Goal: Task Accomplishment & Management: Complete application form

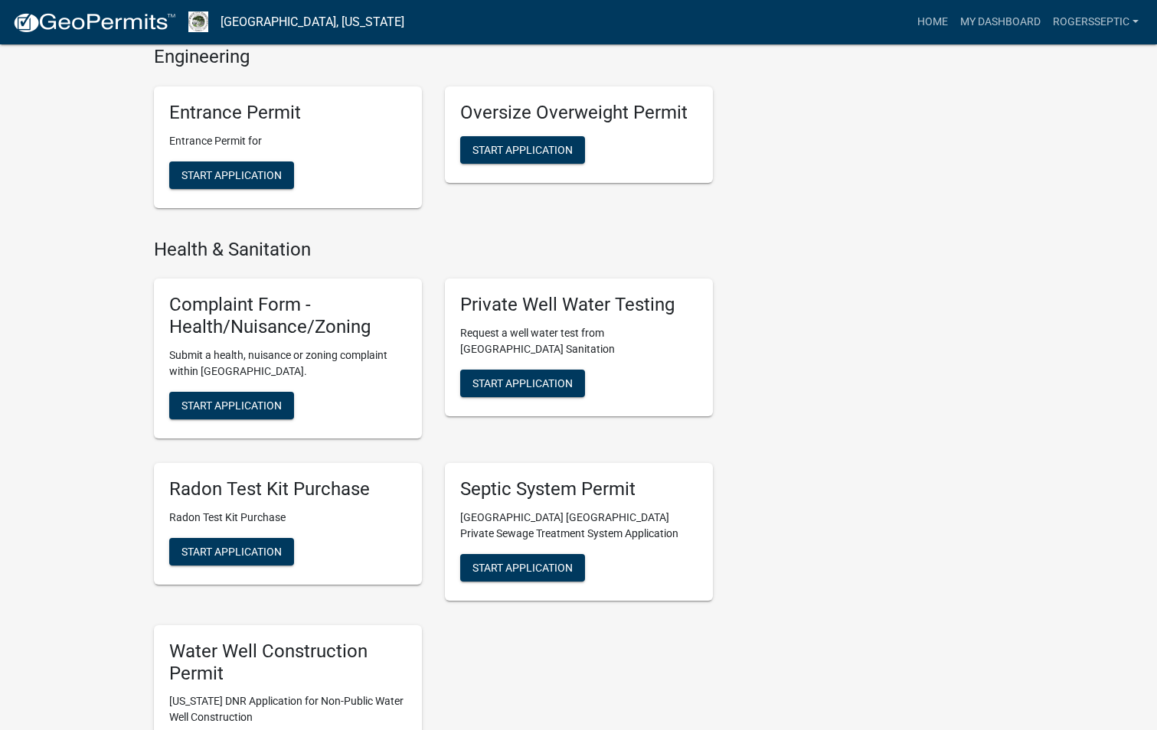
scroll to position [1990, 0]
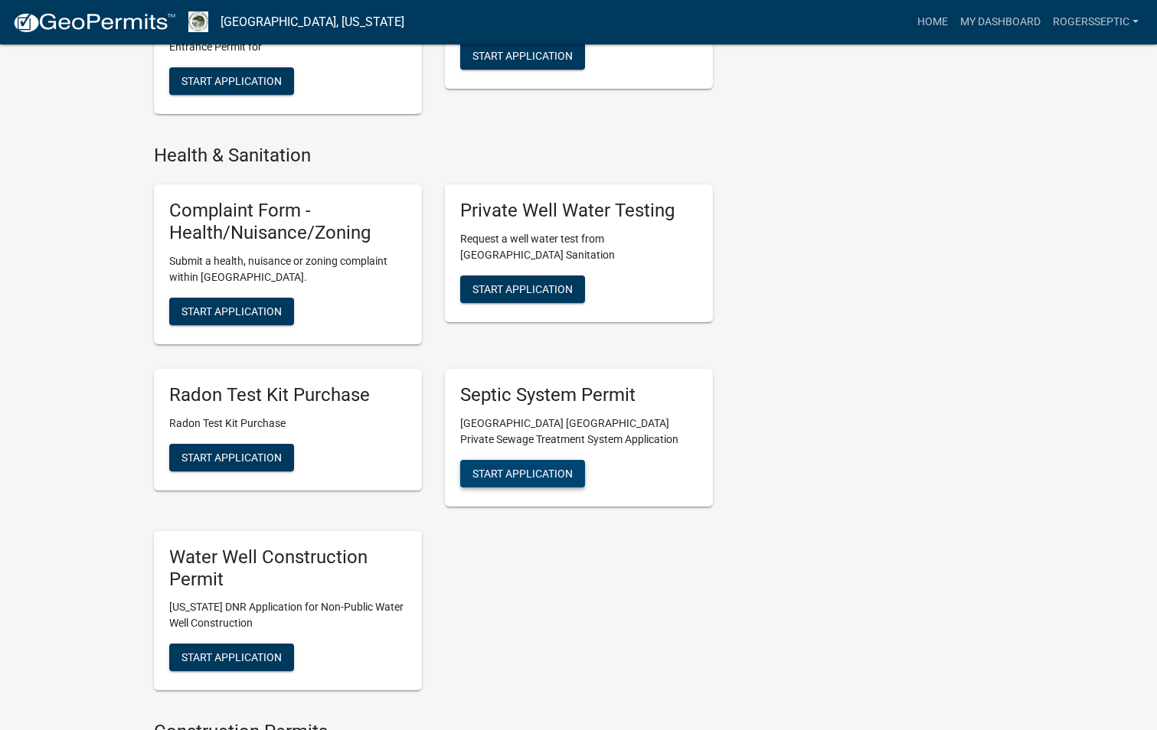
click at [486, 467] on span "Start Application" at bounding box center [522, 473] width 100 height 12
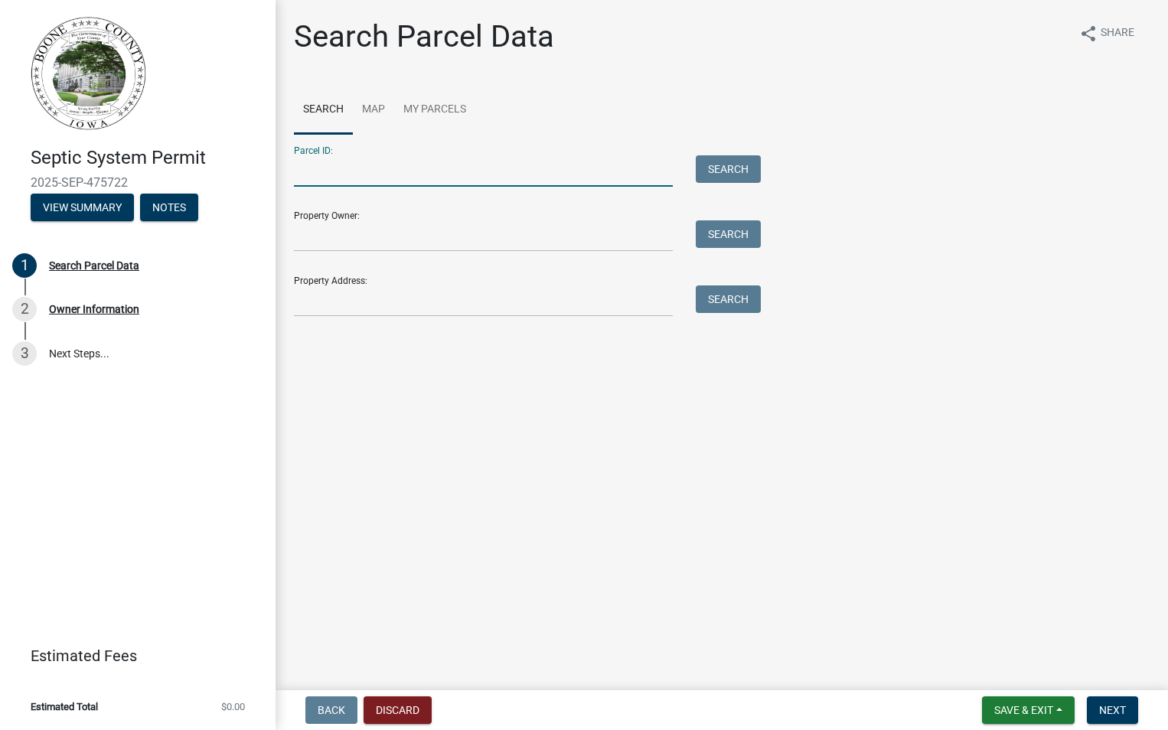
click at [333, 173] on input "Parcel ID:" at bounding box center [483, 170] width 379 height 31
type input "08842701230001"
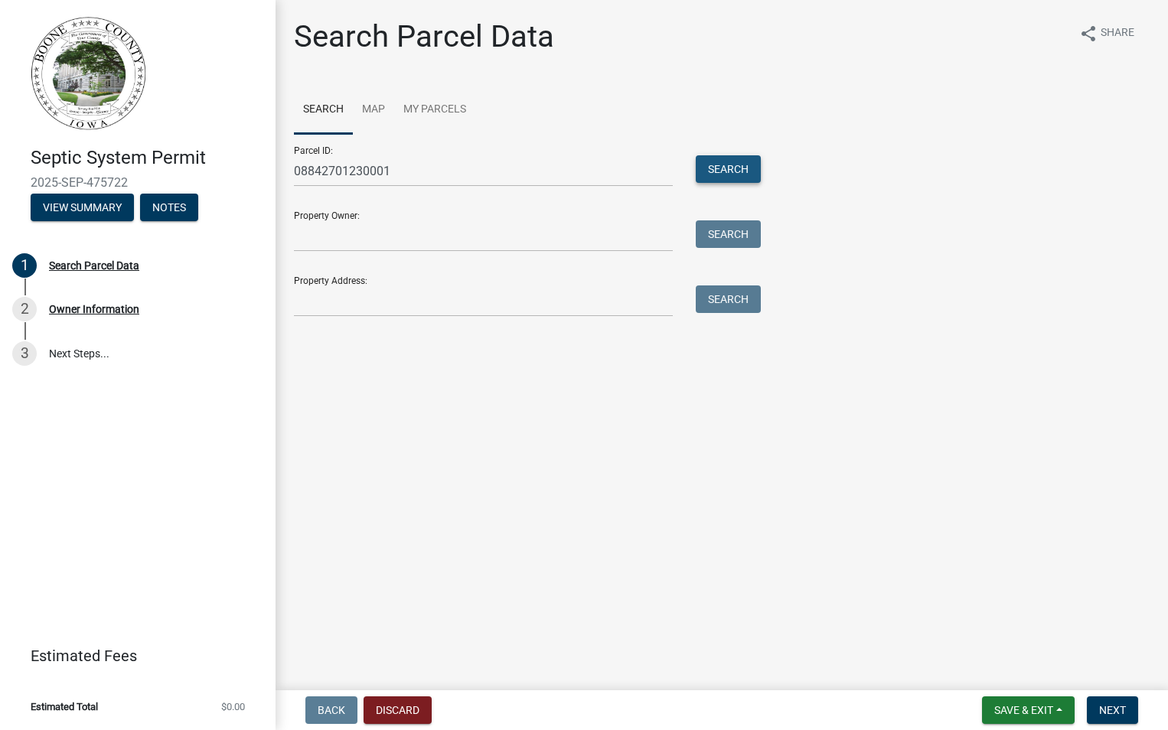
click at [719, 171] on button "Search" at bounding box center [728, 169] width 65 height 28
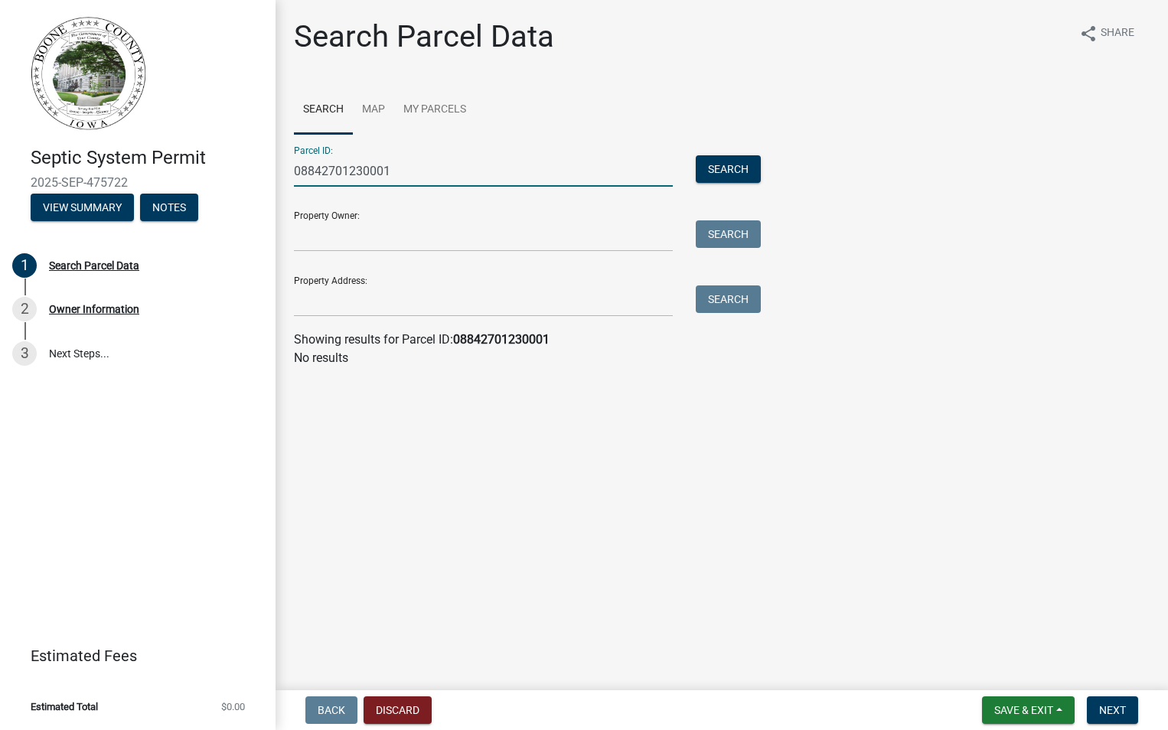
drag, startPoint x: 396, startPoint y: 175, endPoint x: 255, endPoint y: 169, distance: 140.9
click at [255, 169] on div "Septic System Permit 2025-SEP-475722 View Summary Notes 1 Search Parcel Data 2 …" at bounding box center [584, 365] width 1168 height 730
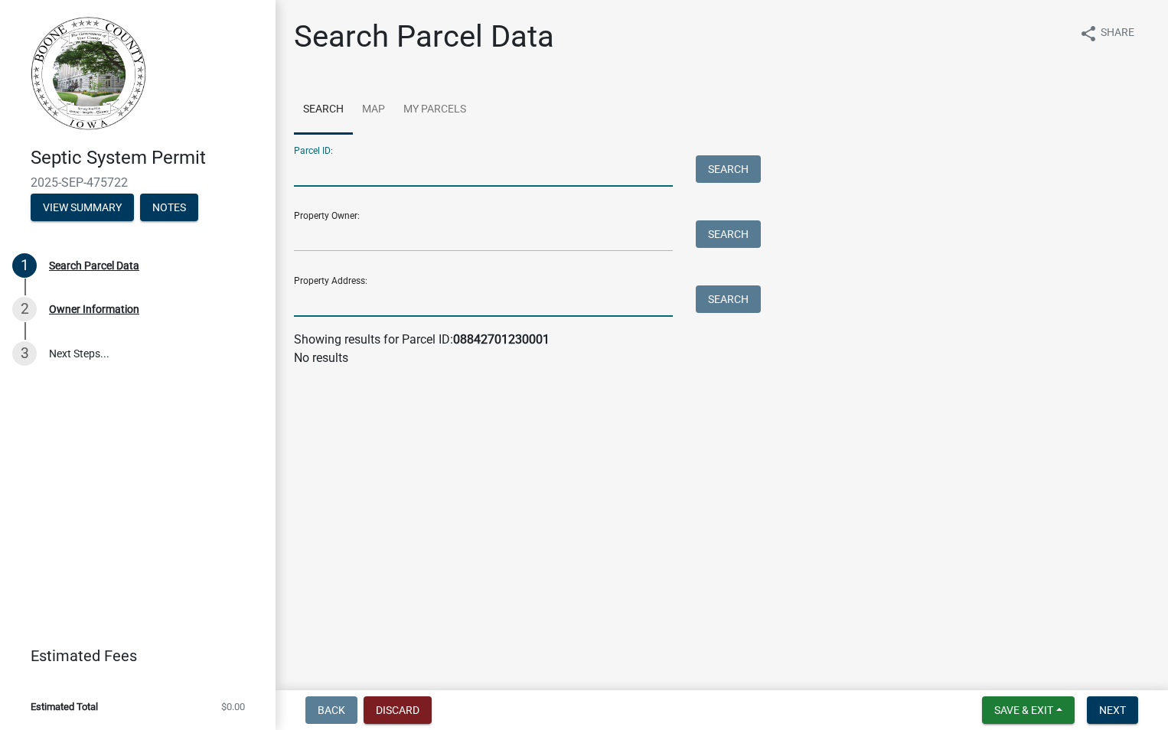
click at [302, 312] on input "Property Address:" at bounding box center [483, 300] width 379 height 31
type input "[STREET_ADDRESS]"
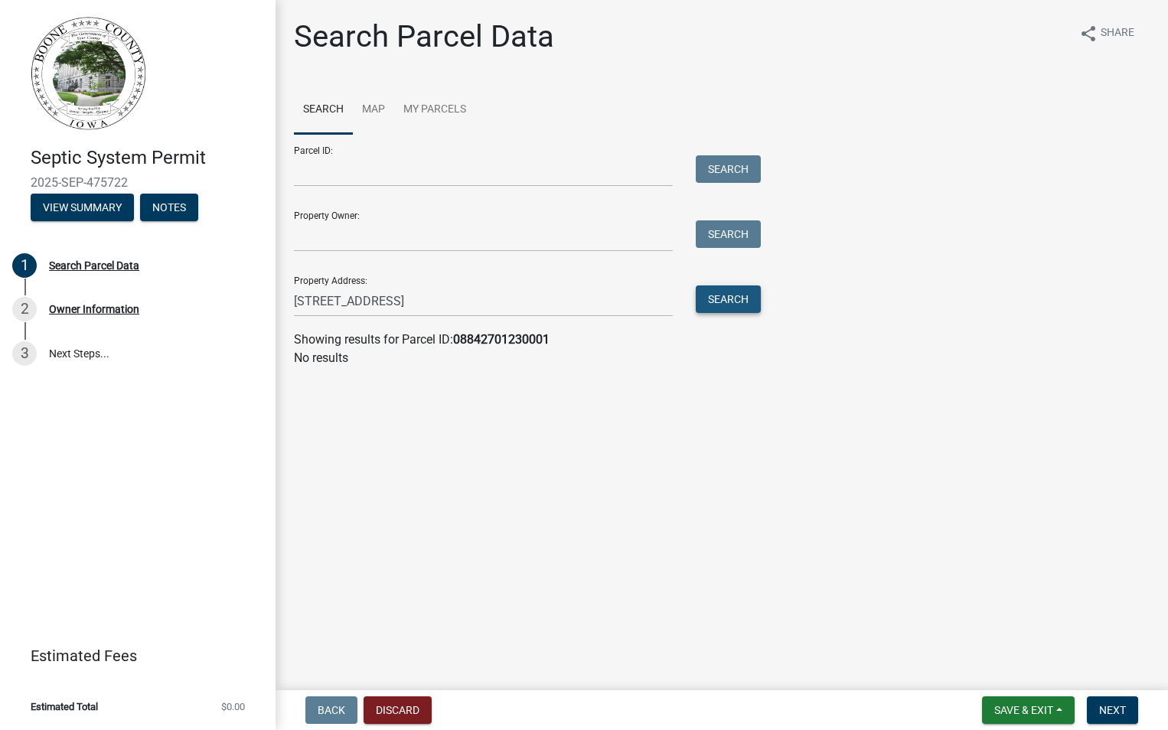
click at [716, 295] on button "Search" at bounding box center [728, 299] width 65 height 28
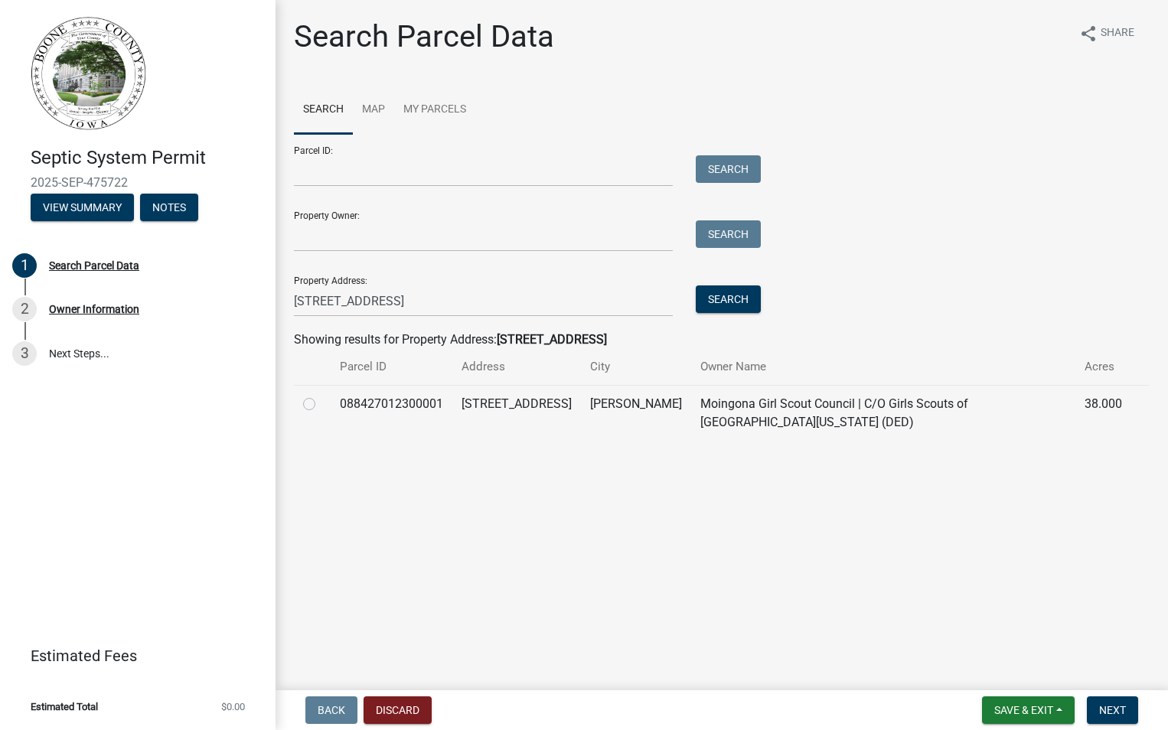
click at [321, 395] on label at bounding box center [321, 395] width 0 height 0
click at [321, 401] on input "radio" at bounding box center [326, 400] width 10 height 10
radio input "true"
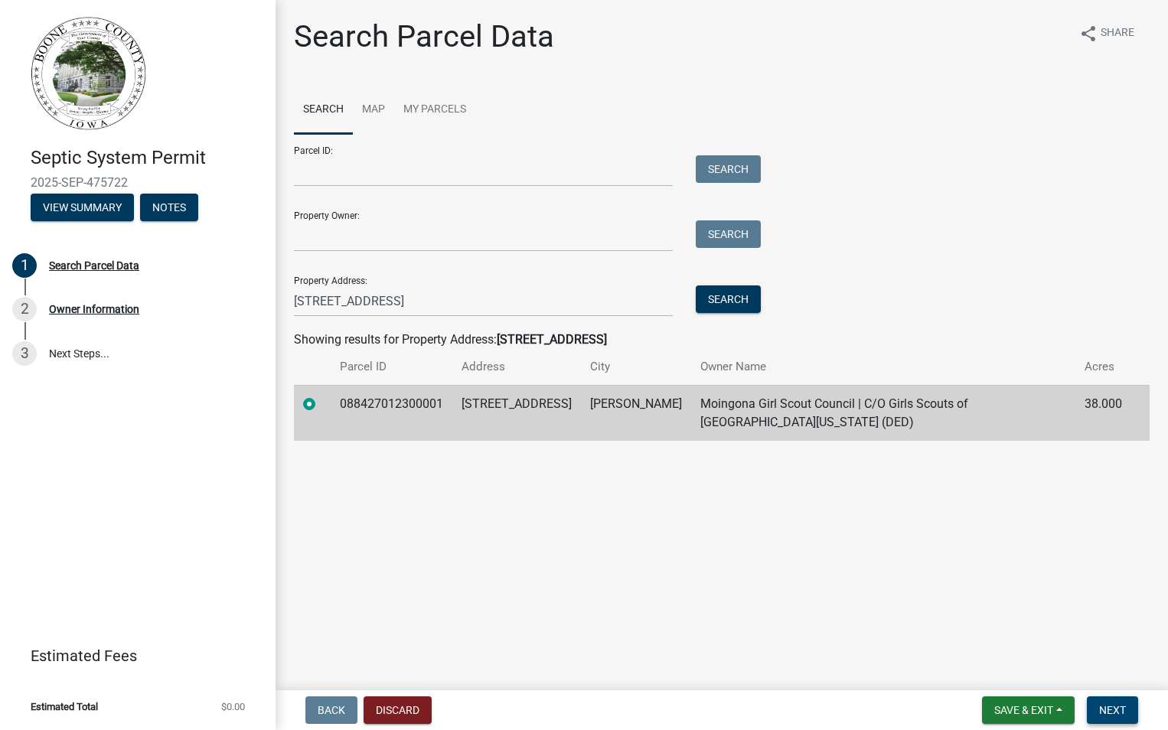
click at [1110, 704] on span "Next" at bounding box center [1112, 710] width 27 height 12
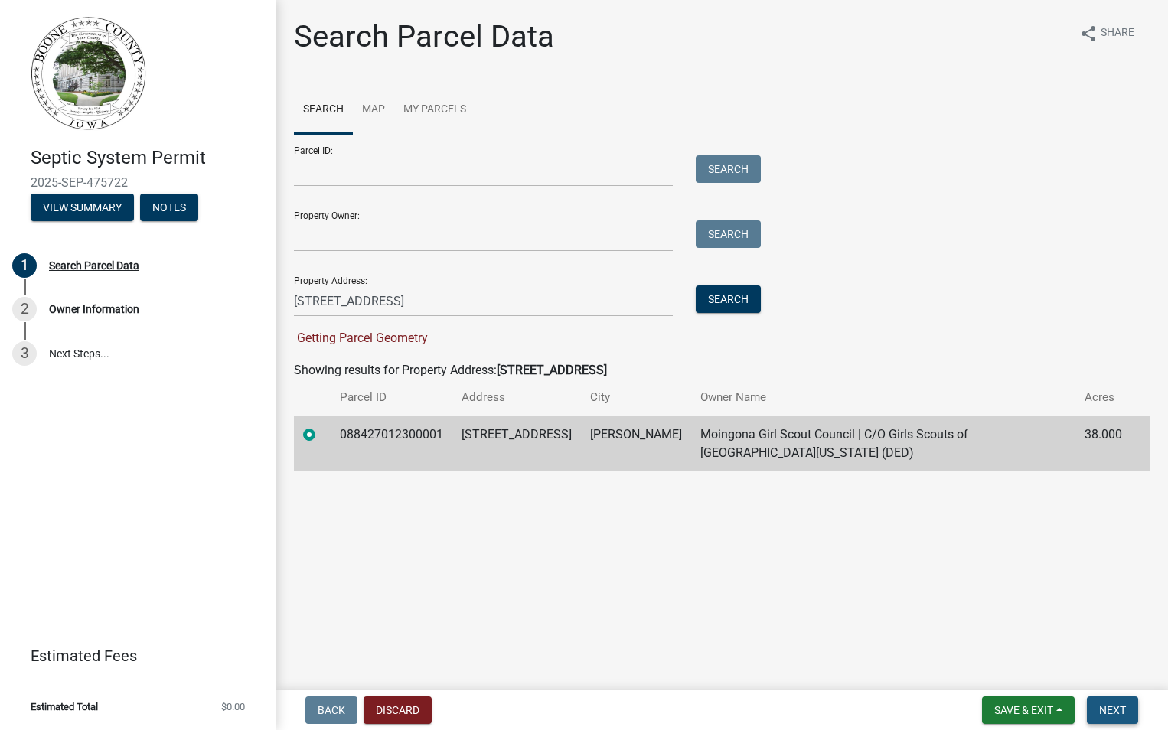
click at [1114, 706] on span "Next" at bounding box center [1112, 710] width 27 height 12
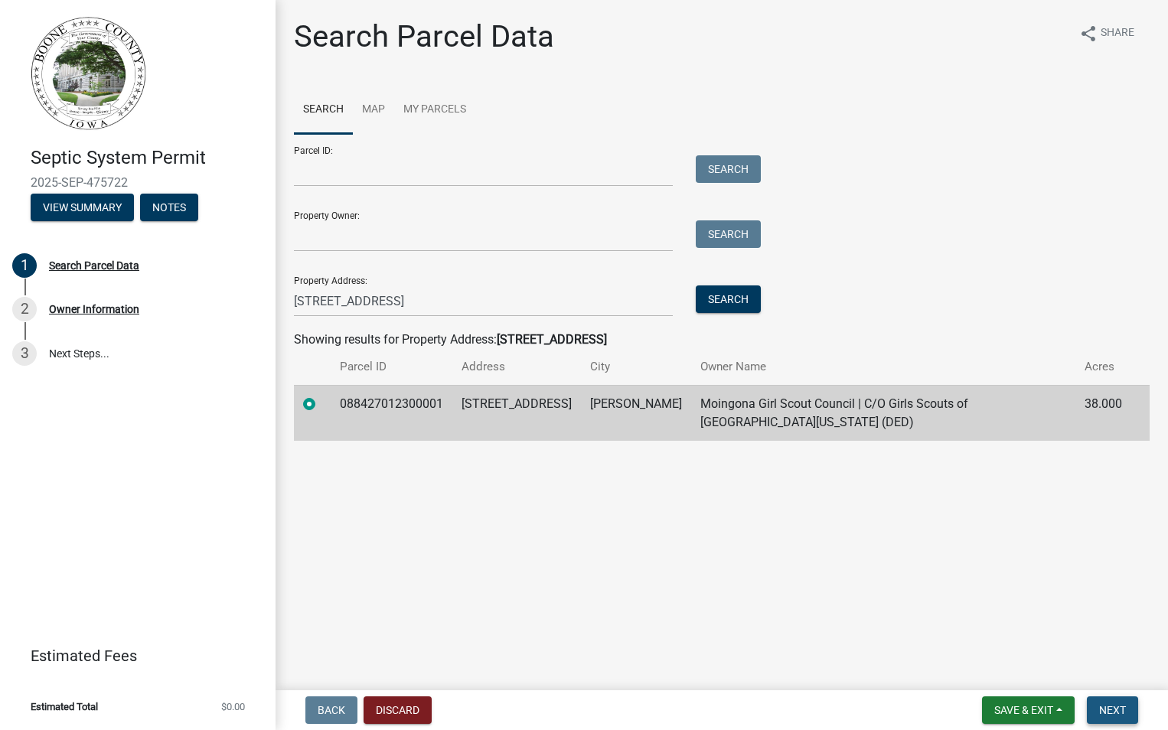
click at [1118, 706] on span "Next" at bounding box center [1112, 710] width 27 height 12
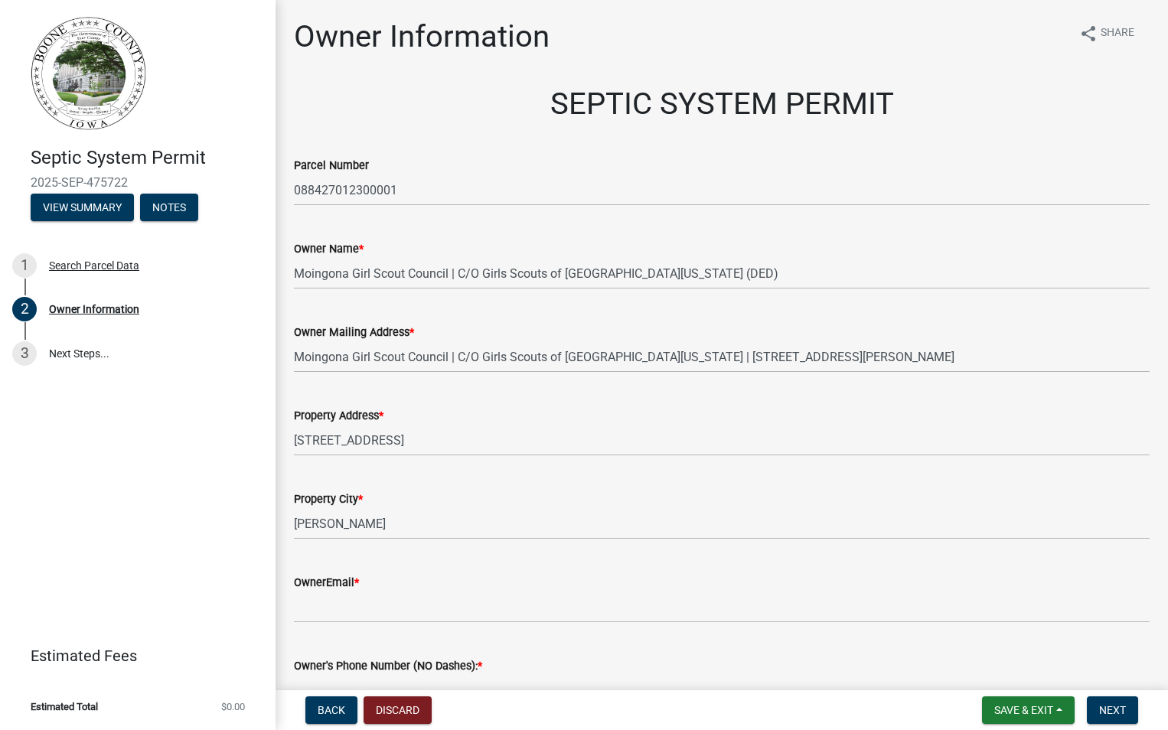
scroll to position [230, 0]
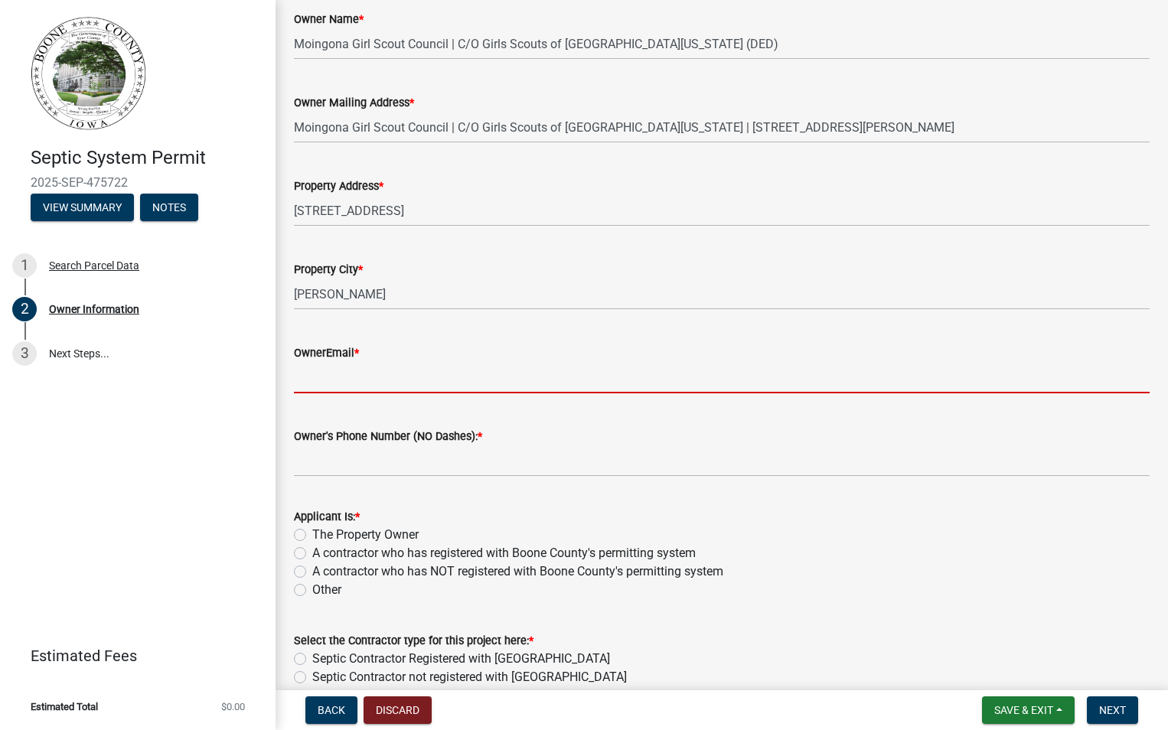
click at [312, 383] on input "OwnerEmail *" at bounding box center [722, 377] width 856 height 31
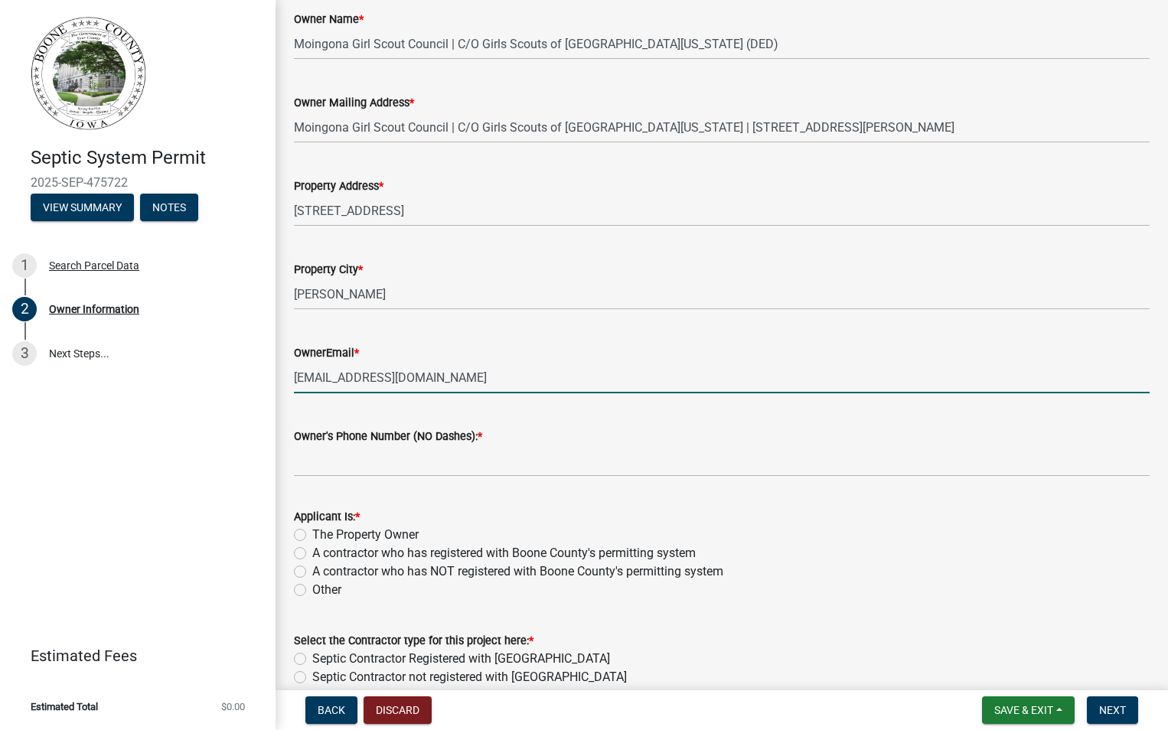
type input "[EMAIL_ADDRESS][DOMAIN_NAME]"
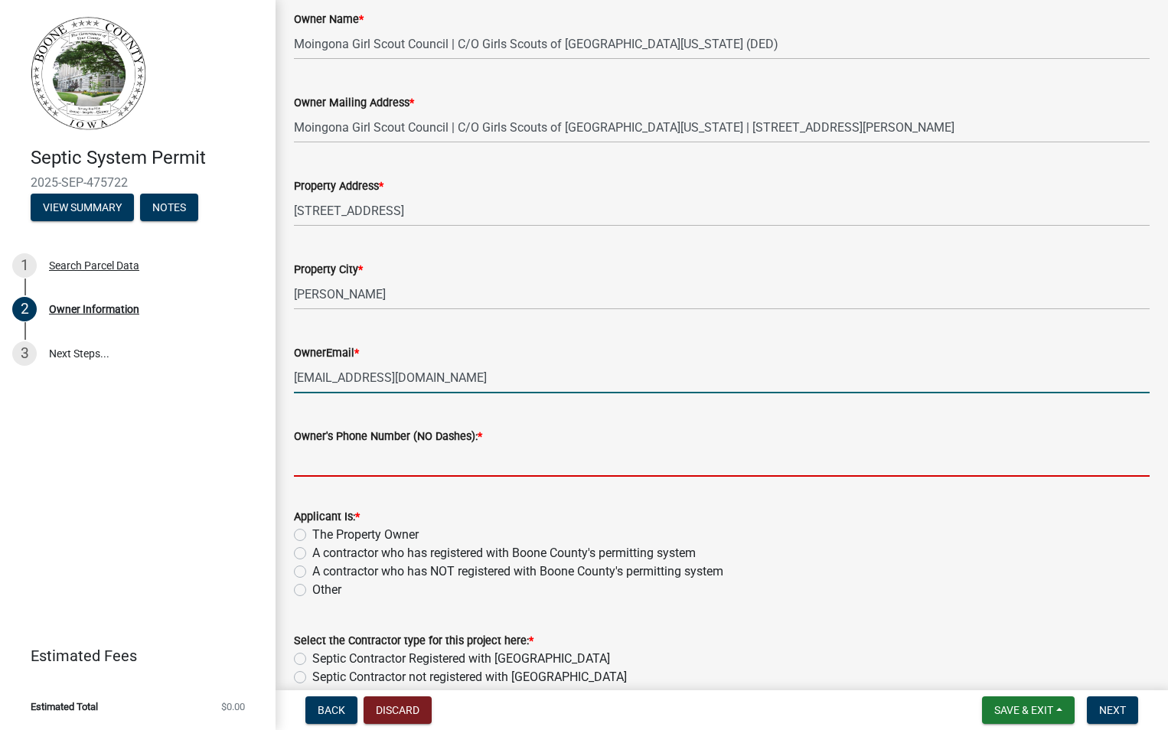
click at [311, 470] on input "Owner's Phone Number (NO Dashes): *" at bounding box center [722, 460] width 856 height 31
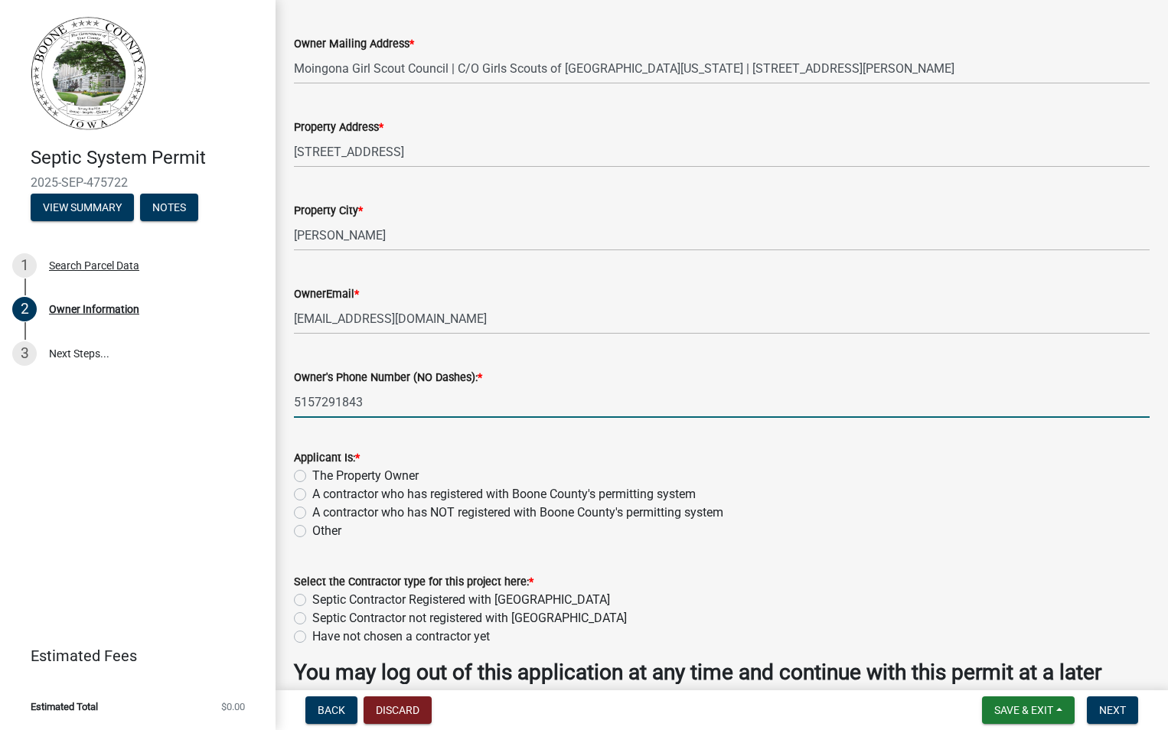
scroll to position [306, 0]
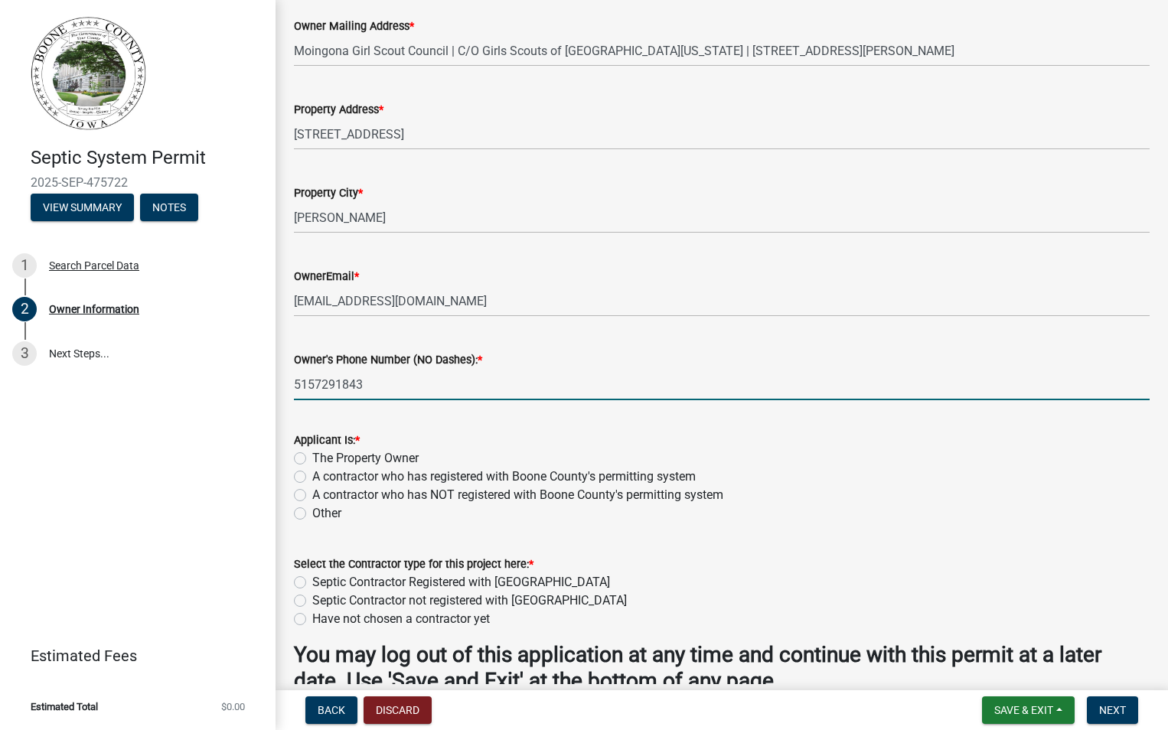
type input "5157291843"
click at [312, 478] on label "A contractor who has registered with Boone County's permitting system" at bounding box center [503, 477] width 383 height 18
click at [312, 478] on input "A contractor who has registered with Boone County's permitting system" at bounding box center [317, 473] width 10 height 10
radio input "true"
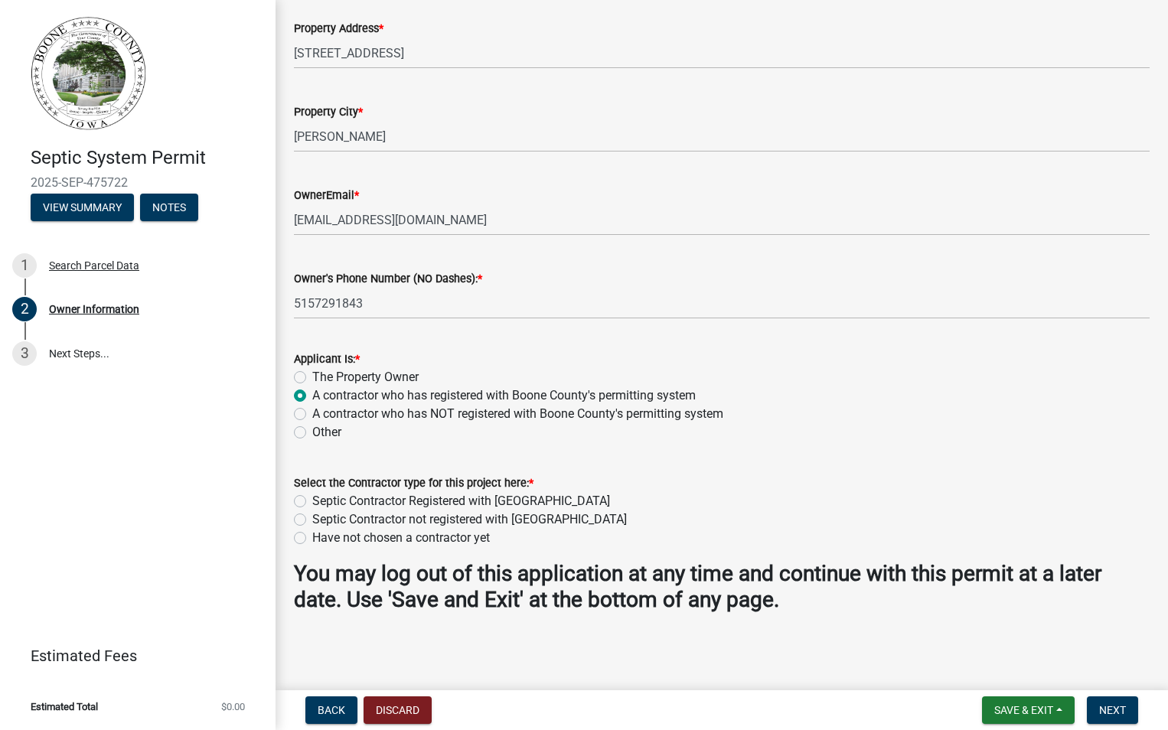
click at [312, 498] on label "Septic Contractor Registered with [GEOGRAPHIC_DATA]" at bounding box center [461, 501] width 298 height 18
click at [312, 498] on input "Septic Contractor Registered with [GEOGRAPHIC_DATA]" at bounding box center [317, 497] width 10 height 10
radio input "true"
click at [1117, 706] on span "Next" at bounding box center [1112, 710] width 27 height 12
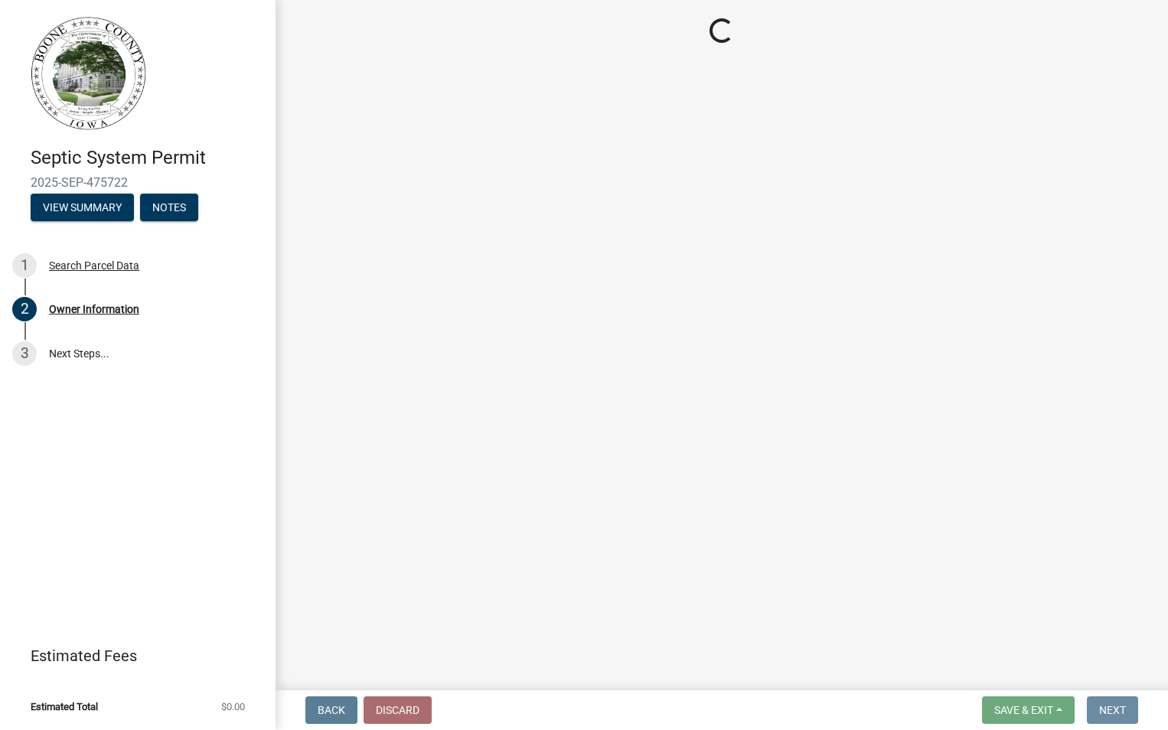
scroll to position [0, 0]
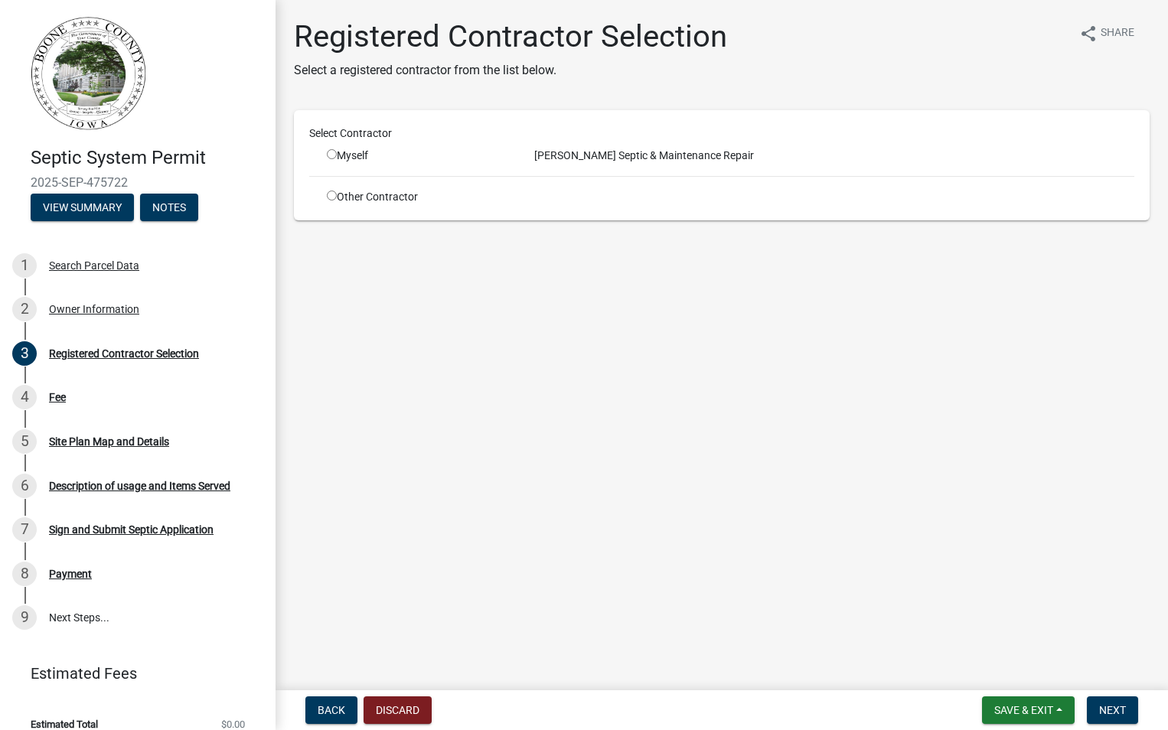
click at [331, 152] on input "radio" at bounding box center [332, 154] width 10 height 10
radio input "true"
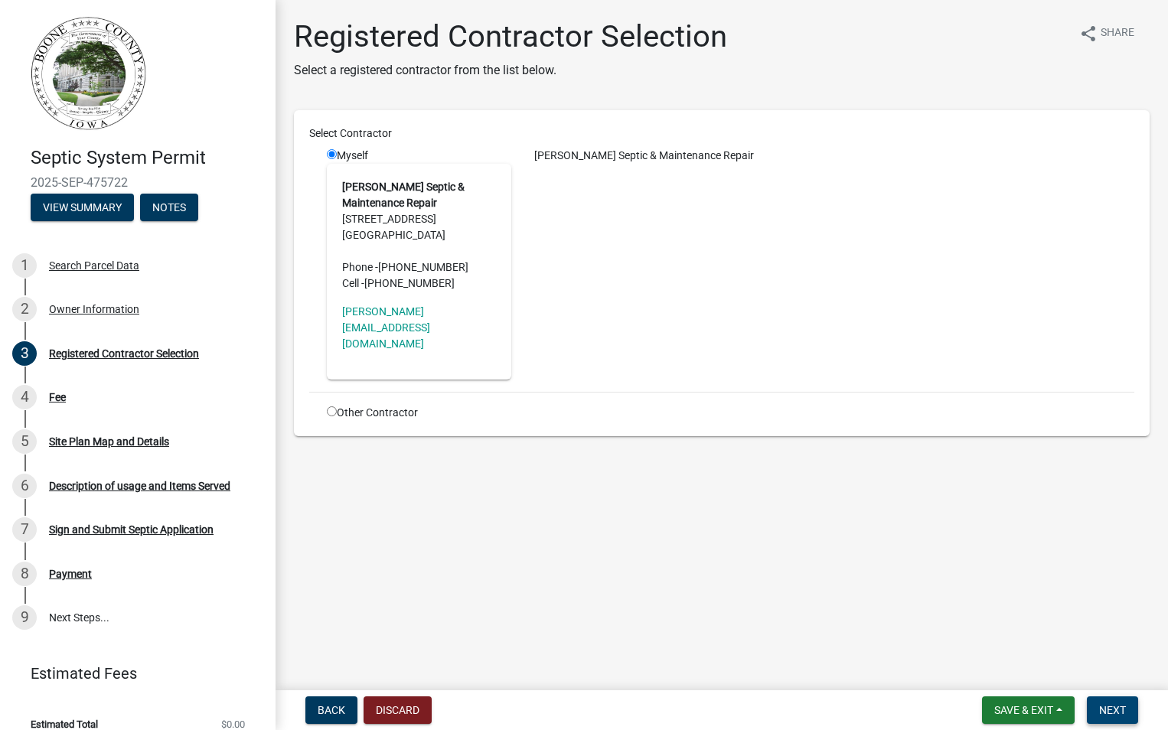
click at [1101, 708] on span "Next" at bounding box center [1112, 710] width 27 height 12
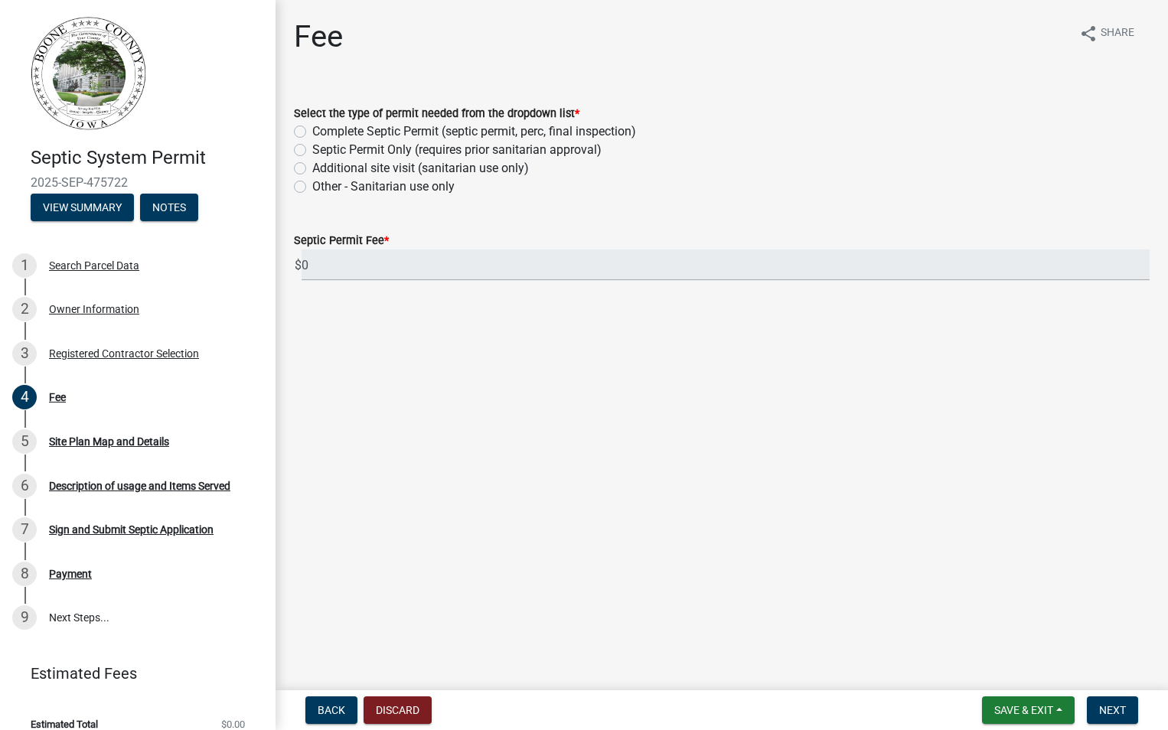
click at [312, 188] on label "Other - Sanitarian use only" at bounding box center [383, 187] width 142 height 18
click at [312, 188] on input "Other - Sanitarian use only" at bounding box center [317, 183] width 10 height 10
radio input "true"
click at [312, 147] on label "Septic Permit Only (requires prior sanitarian approval)" at bounding box center [456, 150] width 289 height 18
click at [312, 147] on input "Septic Permit Only (requires prior sanitarian approval)" at bounding box center [317, 146] width 10 height 10
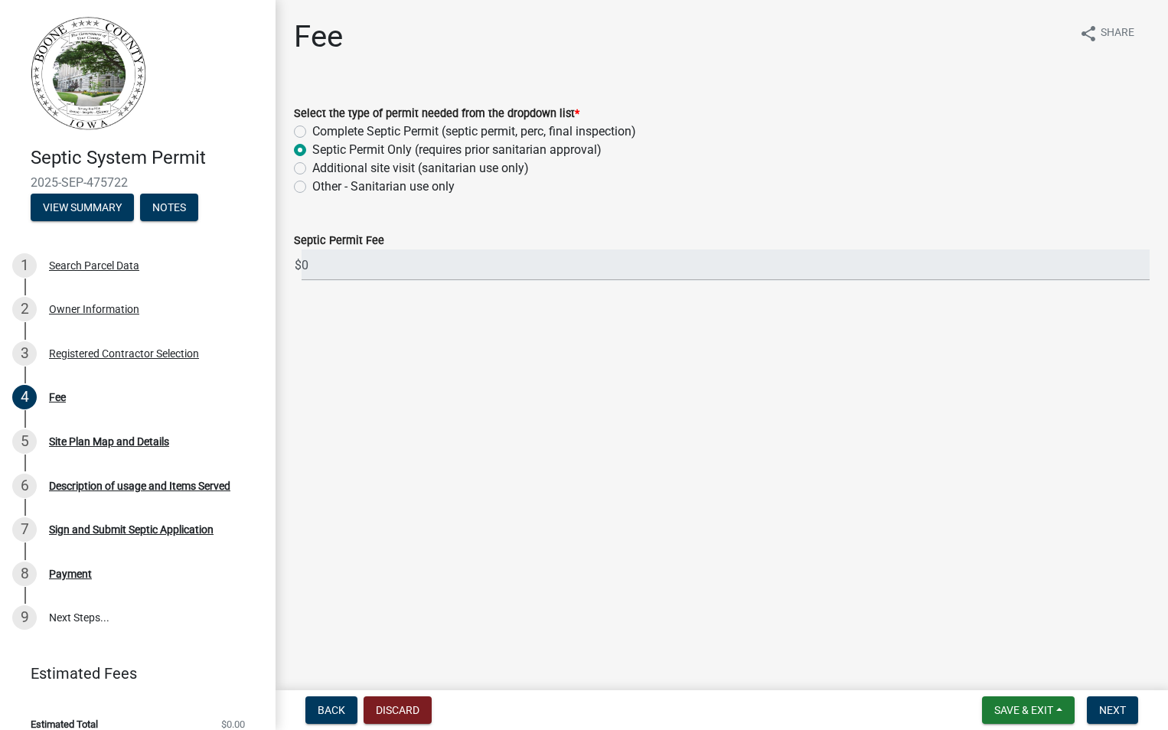
radio input "true"
click at [1106, 710] on span "Next" at bounding box center [1112, 710] width 27 height 12
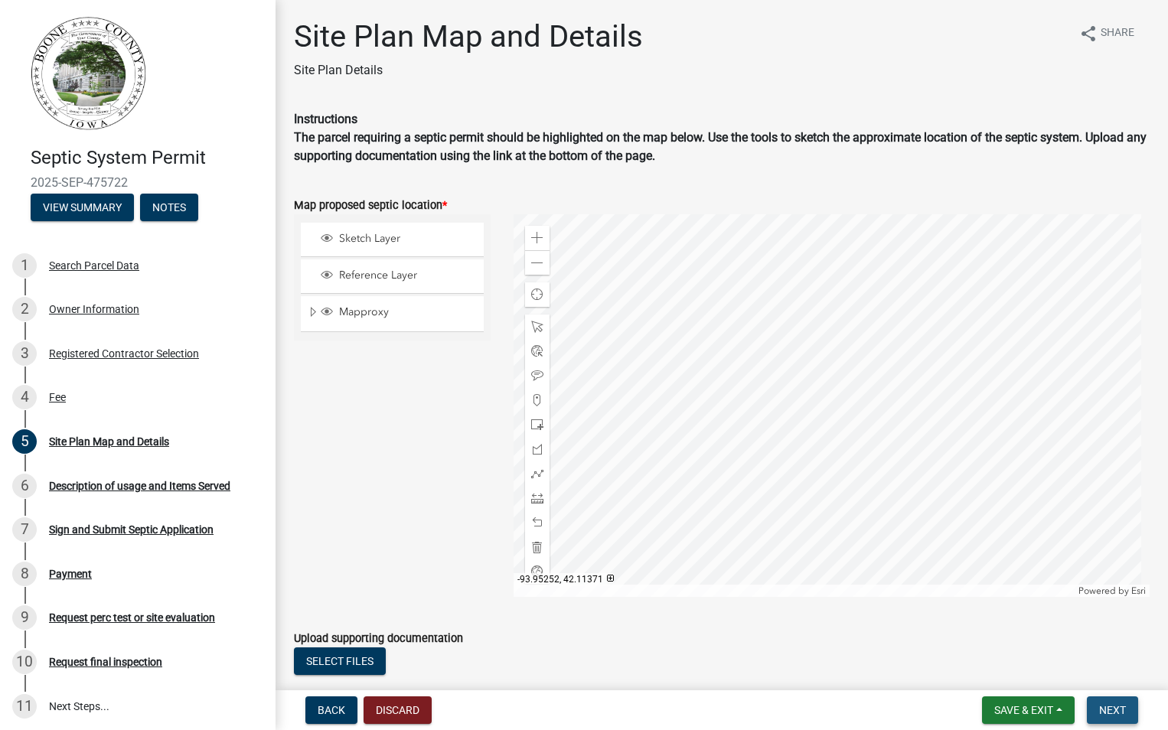
click at [1114, 711] on span "Next" at bounding box center [1112, 710] width 27 height 12
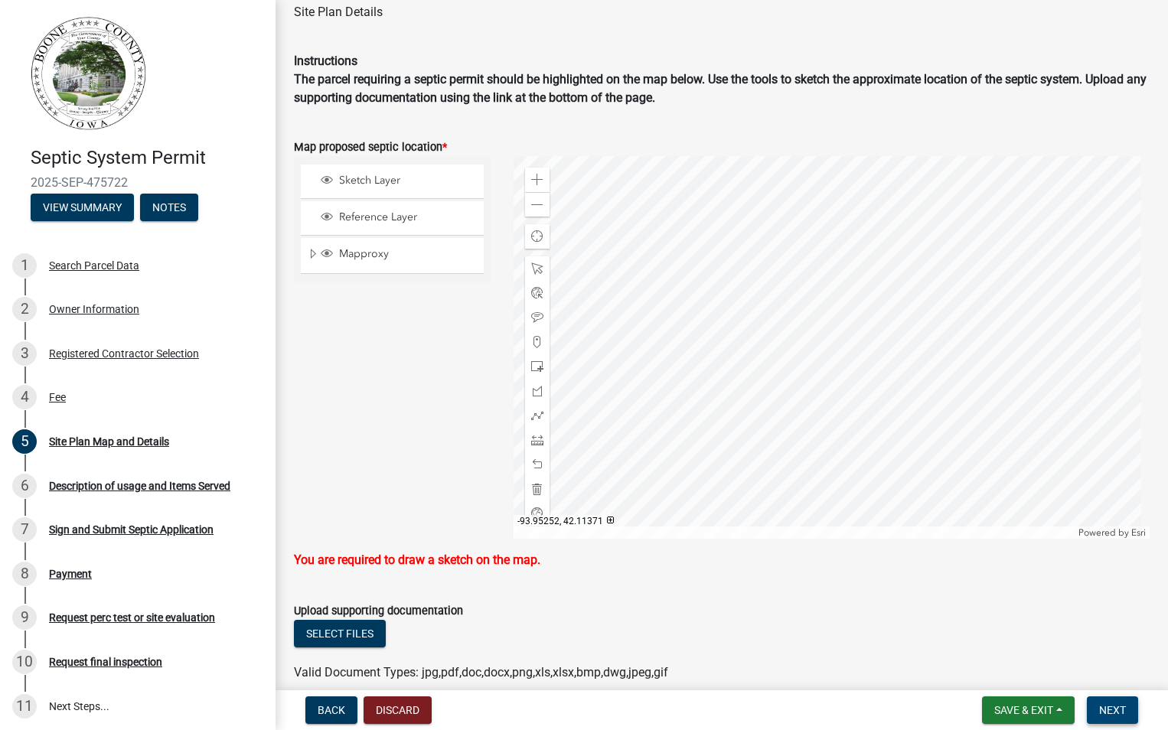
scroll to position [129, 0]
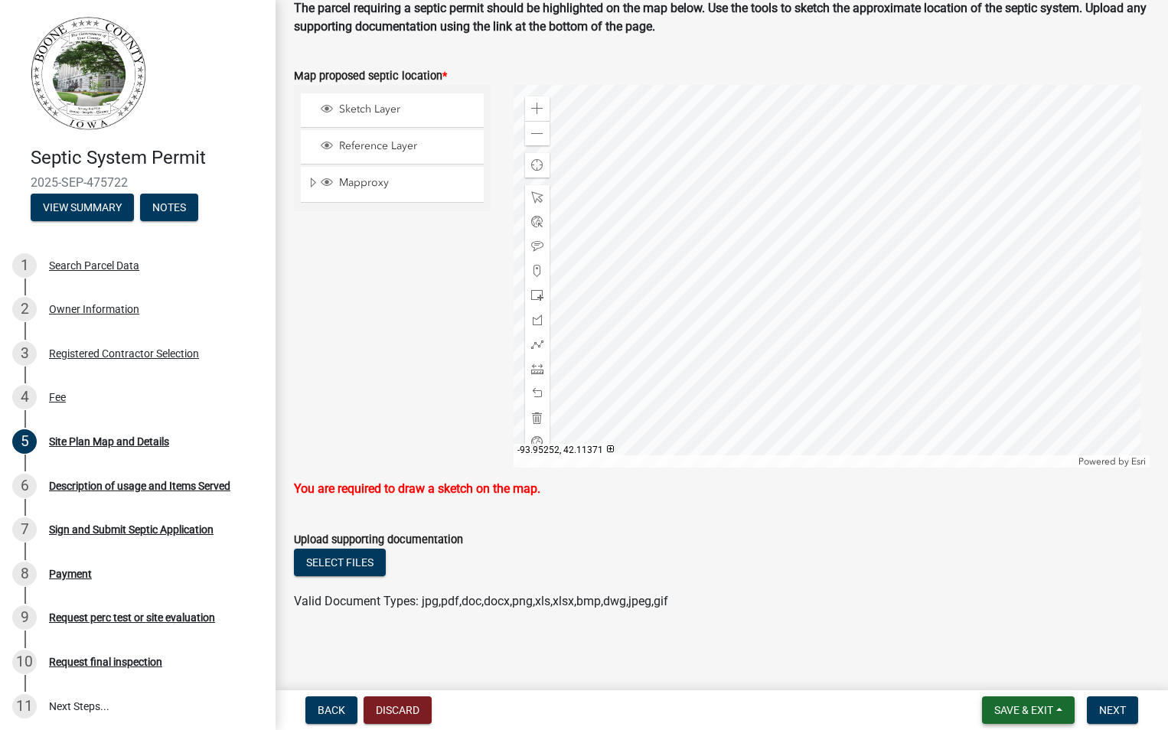
click at [1034, 707] on span "Save & Exit" at bounding box center [1023, 710] width 59 height 12
click at [997, 674] on button "Save & Exit" at bounding box center [1013, 670] width 122 height 37
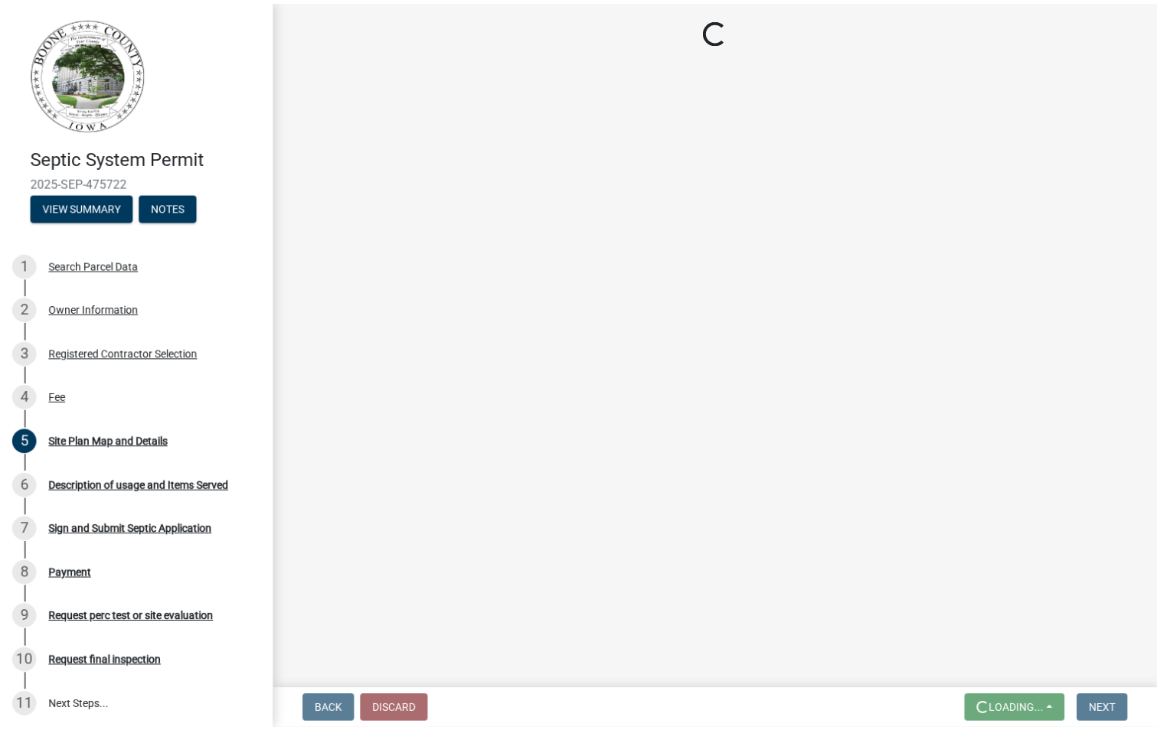
scroll to position [0, 0]
